Goal: Task Accomplishment & Management: Complete application form

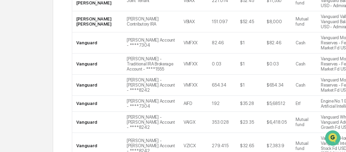
scroll to position [218, 0]
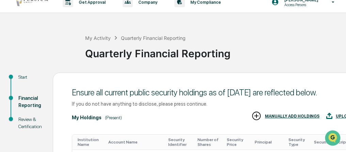
scroll to position [0, 0]
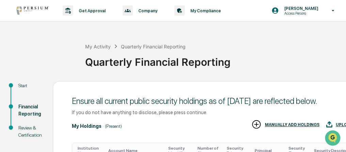
click at [25, 126] on div "Review & Certification" at bounding box center [29, 131] width 23 height 14
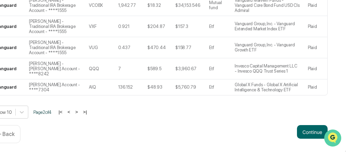
scroll to position [274, 80]
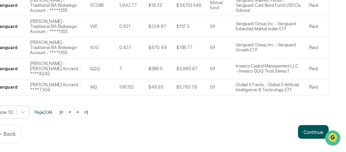
click at [314, 130] on button "Continue" at bounding box center [313, 132] width 31 height 14
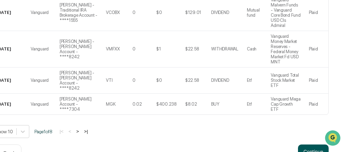
click at [309, 144] on button "Continue" at bounding box center [313, 151] width 31 height 14
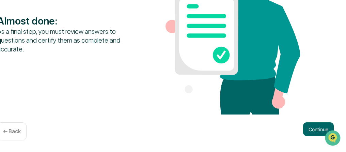
scroll to position [143, 80]
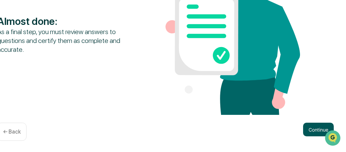
click at [306, 132] on button "Continue" at bounding box center [318, 130] width 31 height 14
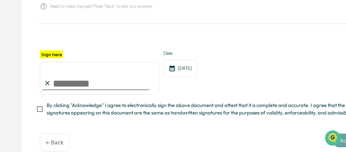
scroll to position [143, 36]
click at [57, 88] on input "Sign here" at bounding box center [100, 78] width 119 height 33
type input "**********"
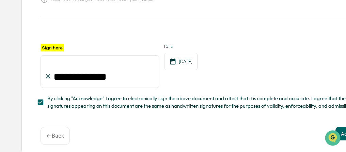
scroll to position [156, 36]
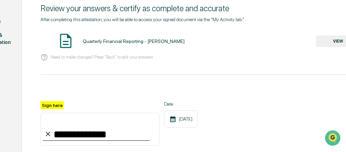
scroll to position [75, 36]
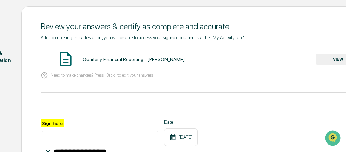
click at [325, 59] on button "VIEW" at bounding box center [338, 59] width 44 height 12
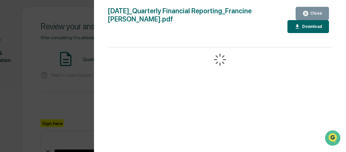
click at [304, 25] on div "Download" at bounding box center [311, 26] width 21 height 5
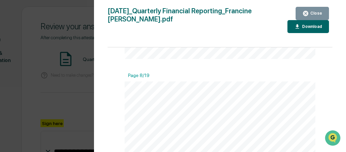
scroll to position [1962, 0]
click at [306, 14] on icon "button" at bounding box center [305, 13] width 6 height 6
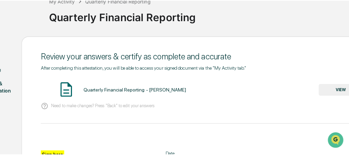
scroll to position [0, 36]
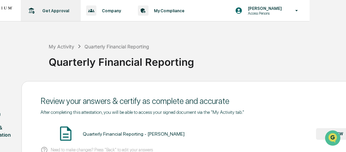
click at [53, 8] on p "Get Approval" at bounding box center [55, 10] width 36 height 5
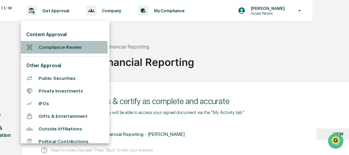
click at [53, 48] on li "Compliance Review" at bounding box center [65, 47] width 89 height 13
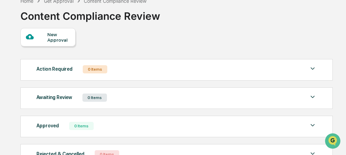
scroll to position [1, 0]
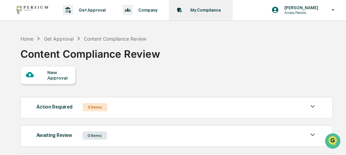
click at [201, 10] on p "My Compliance" at bounding box center [205, 9] width 40 height 5
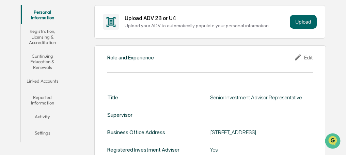
scroll to position [137, 0]
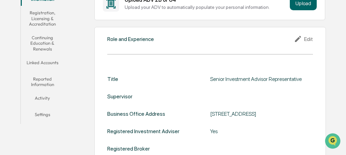
click at [49, 62] on button "Linked Accounts" at bounding box center [42, 64] width 43 height 16
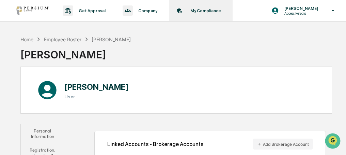
click at [199, 10] on p "My Compliance" at bounding box center [205, 10] width 40 height 5
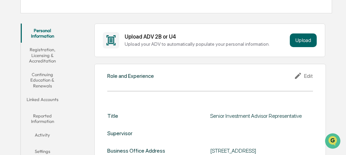
scroll to position [109, 0]
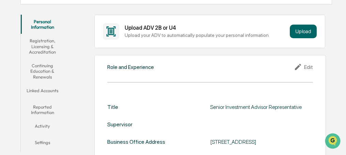
click at [42, 106] on button "Reported Information" at bounding box center [42, 109] width 43 height 19
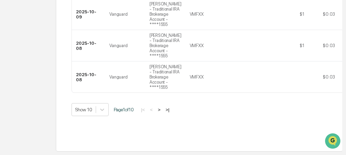
scroll to position [399, 0]
click at [162, 107] on button ">" at bounding box center [159, 110] width 7 height 6
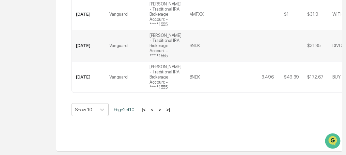
scroll to position [477, 0]
click at [163, 107] on button ">" at bounding box center [159, 110] width 7 height 6
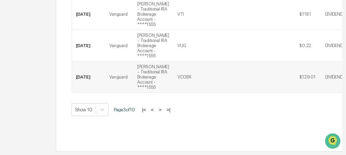
scroll to position [559, 0]
click at [159, 108] on button ">" at bounding box center [160, 110] width 7 height 6
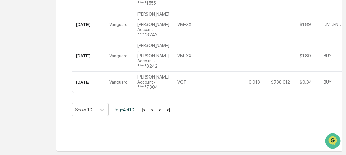
click at [160, 108] on button ">" at bounding box center [159, 110] width 7 height 6
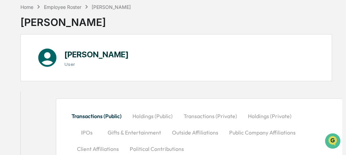
scroll to position [0, 0]
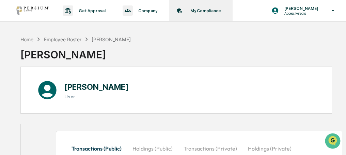
click at [198, 8] on p "My Compliance" at bounding box center [205, 10] width 40 height 5
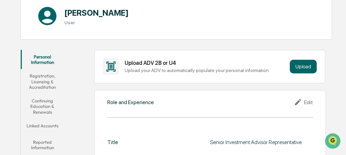
scroll to position [82, 0]
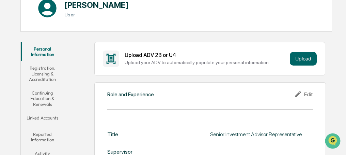
click at [42, 115] on button "Linked Accounts" at bounding box center [42, 119] width 43 height 16
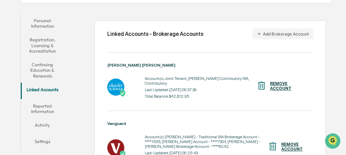
scroll to position [145, 0]
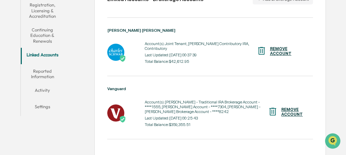
click at [49, 69] on button "Reported Information" at bounding box center [42, 73] width 43 height 19
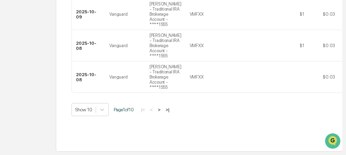
scroll to position [399, 0]
click at [161, 107] on button ">" at bounding box center [159, 110] width 7 height 6
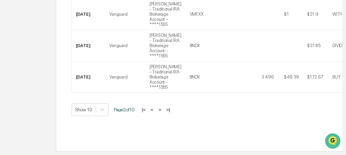
scroll to position [458, 0]
click at [161, 112] on button ">" at bounding box center [159, 110] width 7 height 6
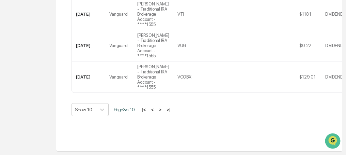
scroll to position [561, 0]
click at [160, 108] on button ">" at bounding box center [160, 110] width 7 height 6
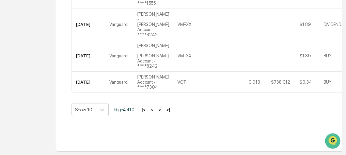
click at [160, 108] on button ">" at bounding box center [159, 110] width 7 height 6
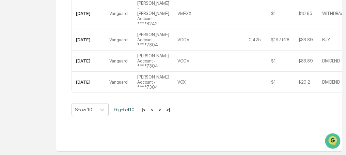
click at [160, 108] on button ">" at bounding box center [159, 110] width 7 height 6
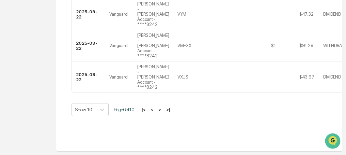
click at [160, 108] on button ">" at bounding box center [159, 110] width 7 height 6
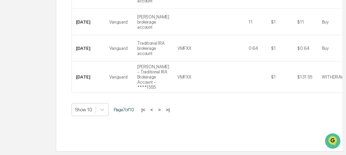
click at [161, 108] on button ">" at bounding box center [159, 110] width 7 height 6
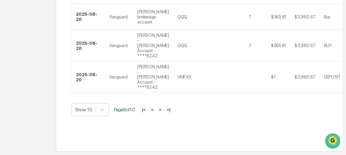
click at [161, 108] on button ">" at bounding box center [160, 110] width 7 height 6
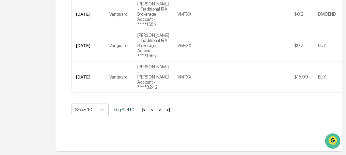
click at [161, 108] on button ">" at bounding box center [159, 110] width 7 height 6
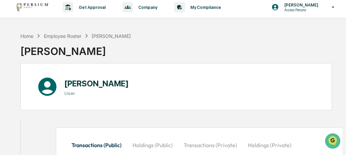
scroll to position [0, 0]
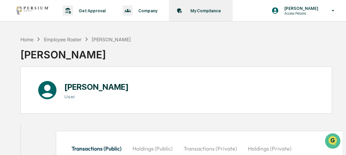
click at [189, 10] on p "My Compliance" at bounding box center [205, 10] width 40 height 5
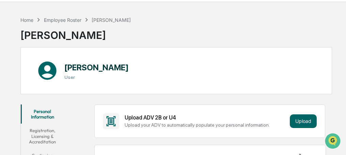
scroll to position [27, 0]
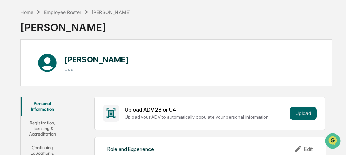
click at [41, 122] on button "Registration, Licensing & Accreditation" at bounding box center [42, 127] width 43 height 25
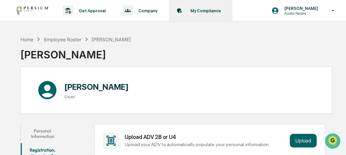
click at [202, 11] on p "My Compliance" at bounding box center [205, 10] width 40 height 5
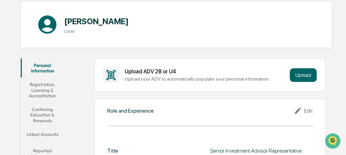
scroll to position [82, 0]
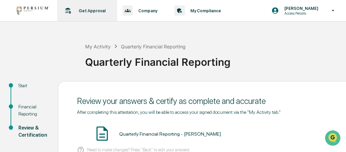
click at [86, 11] on p "Get Approval" at bounding box center [91, 10] width 36 height 5
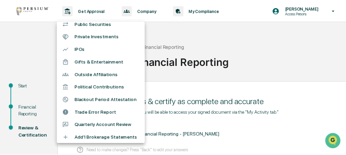
scroll to position [82, 0]
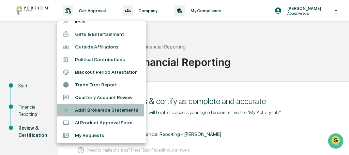
click at [95, 109] on li "Add'l Brokerage Statements" at bounding box center [101, 110] width 89 height 13
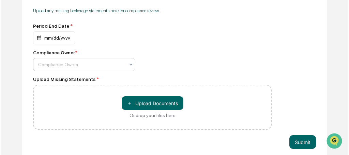
scroll to position [123, 0]
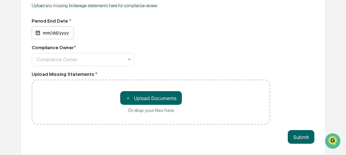
click at [48, 34] on div "mm/dd/yyyy" at bounding box center [53, 32] width 42 height 13
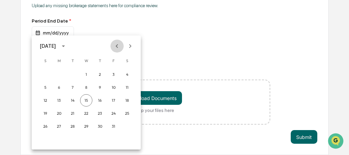
click at [115, 47] on icon "Previous month" at bounding box center [116, 45] width 7 height 7
click at [73, 124] on button "30" at bounding box center [72, 126] width 12 height 12
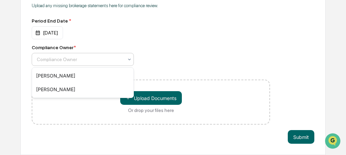
click at [72, 59] on div at bounding box center [80, 59] width 87 height 7
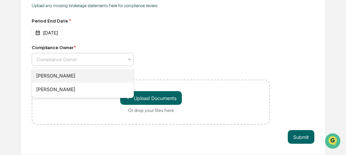
click at [57, 75] on div "Alison Gould" at bounding box center [82, 76] width 101 height 14
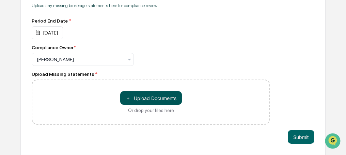
click at [132, 97] on button "＋ Upload Documents" at bounding box center [151, 98] width 62 height 14
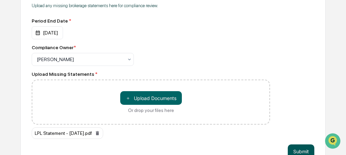
click at [304, 150] on button "Submit" at bounding box center [301, 151] width 27 height 14
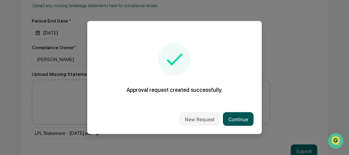
click at [242, 115] on button "Continue" at bounding box center [238, 119] width 31 height 14
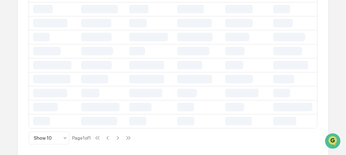
scroll to position [18, 0]
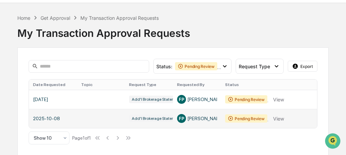
click at [279, 119] on link at bounding box center [173, 118] width 288 height 19
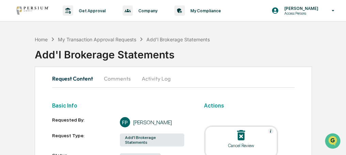
click at [148, 79] on button "Activity Log" at bounding box center [156, 78] width 40 height 16
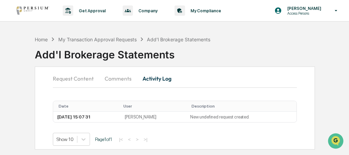
click at [75, 78] on button "Request Content" at bounding box center [76, 78] width 46 height 16
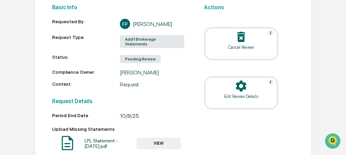
scroll to position [105, 0]
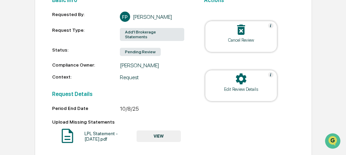
click at [144, 48] on div "Pending Review" at bounding box center [140, 52] width 41 height 8
click at [238, 88] on div "Edit Review Details" at bounding box center [240, 89] width 61 height 5
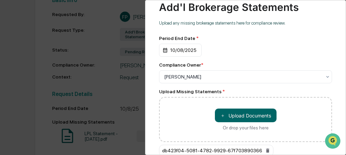
scroll to position [27, 0]
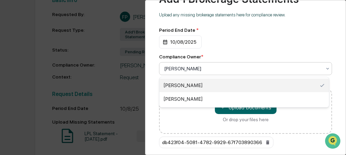
click at [253, 72] on div at bounding box center [242, 68] width 157 height 7
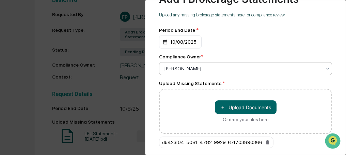
click at [206, 69] on div at bounding box center [242, 68] width 157 height 7
click at [204, 70] on div at bounding box center [242, 68] width 157 height 7
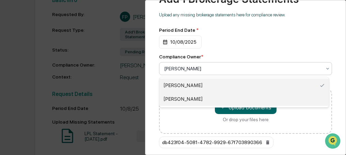
click at [180, 98] on div "Stephen Griner" at bounding box center [244, 99] width 170 height 14
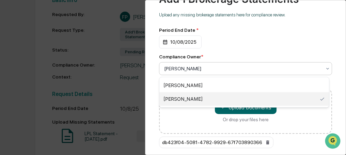
click at [214, 67] on div at bounding box center [242, 68] width 157 height 7
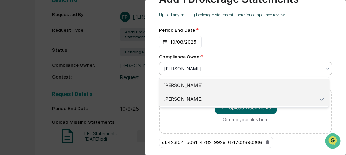
click at [184, 83] on div "Alison Gould" at bounding box center [244, 85] width 170 height 14
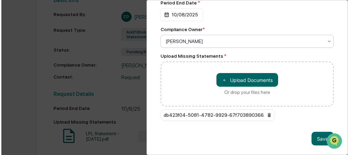
scroll to position [58, 0]
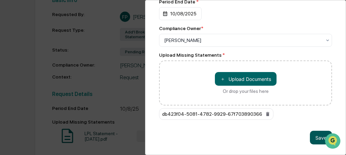
click at [317, 134] on button "Save" at bounding box center [321, 137] width 22 height 14
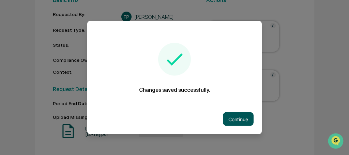
click at [235, 117] on button "Continue" at bounding box center [238, 119] width 31 height 14
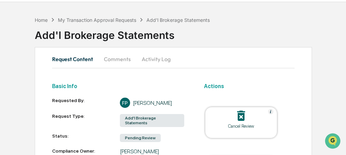
scroll to position [0, 0]
